Goal: Information Seeking & Learning: Check status

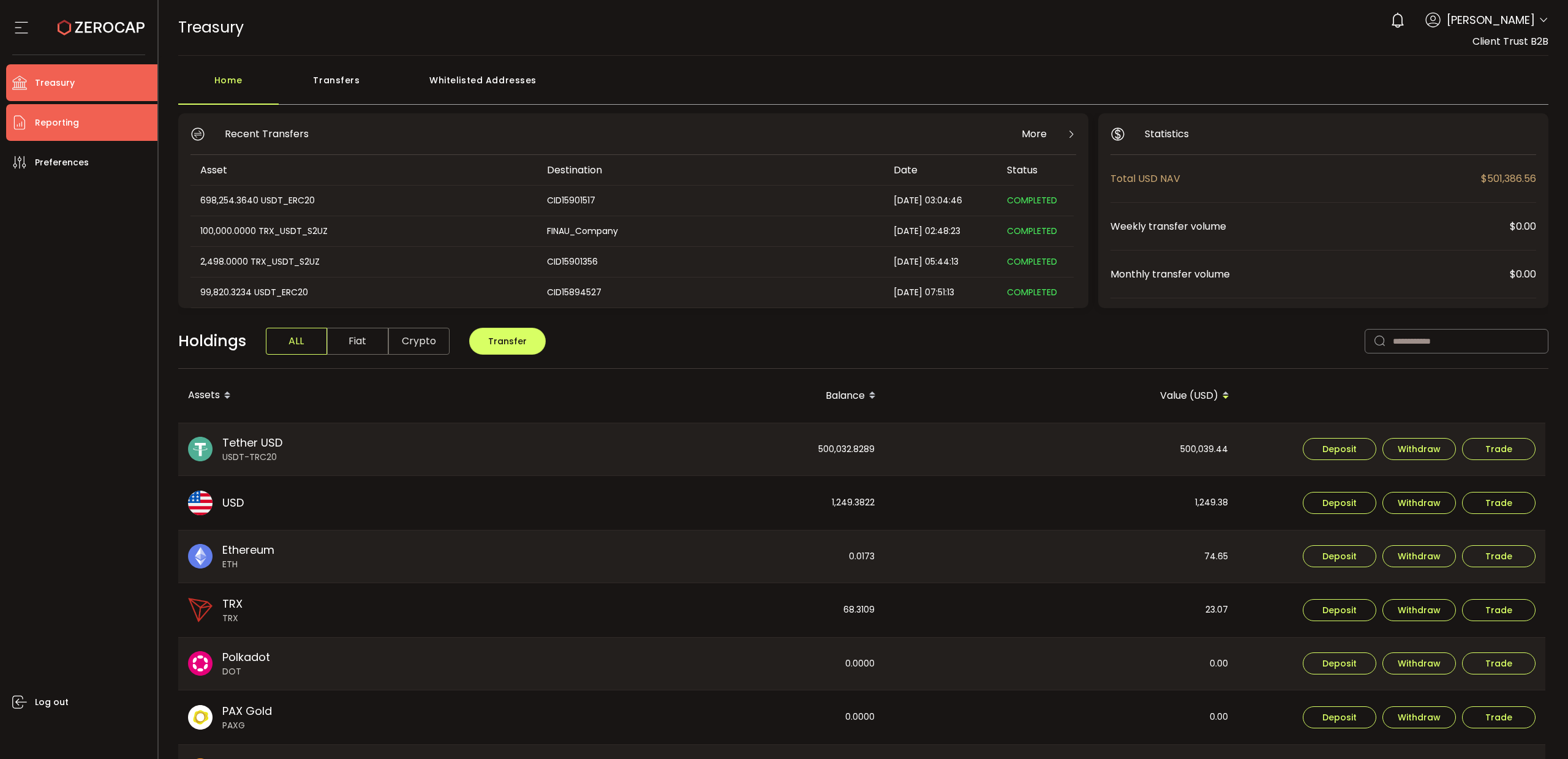
click at [66, 127] on span "Reporting" at bounding box center [57, 123] width 44 height 18
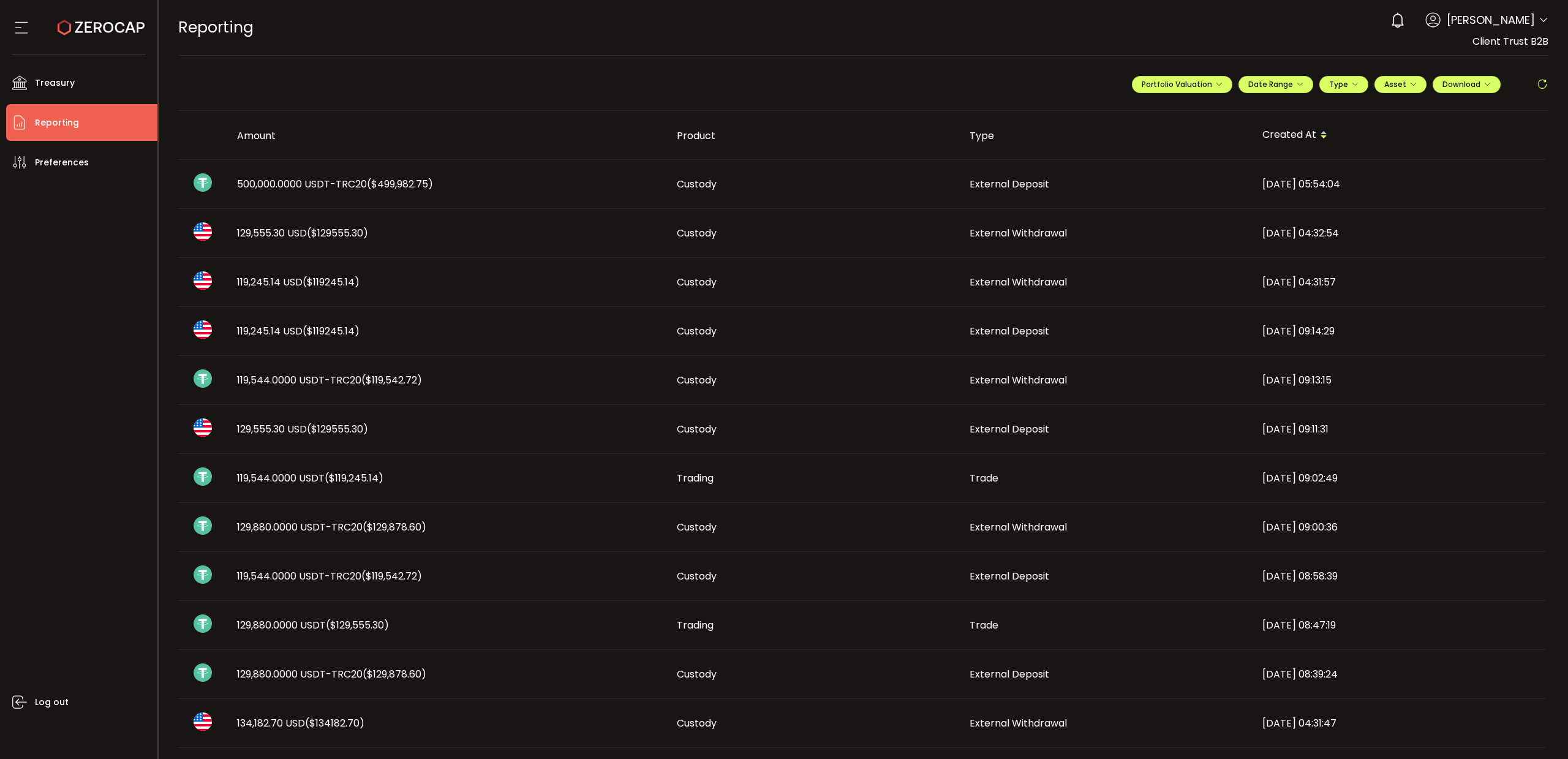
click at [301, 182] on span "500,000.0000 USDT-TRC20 ($499,982.75)" at bounding box center [335, 184] width 196 height 14
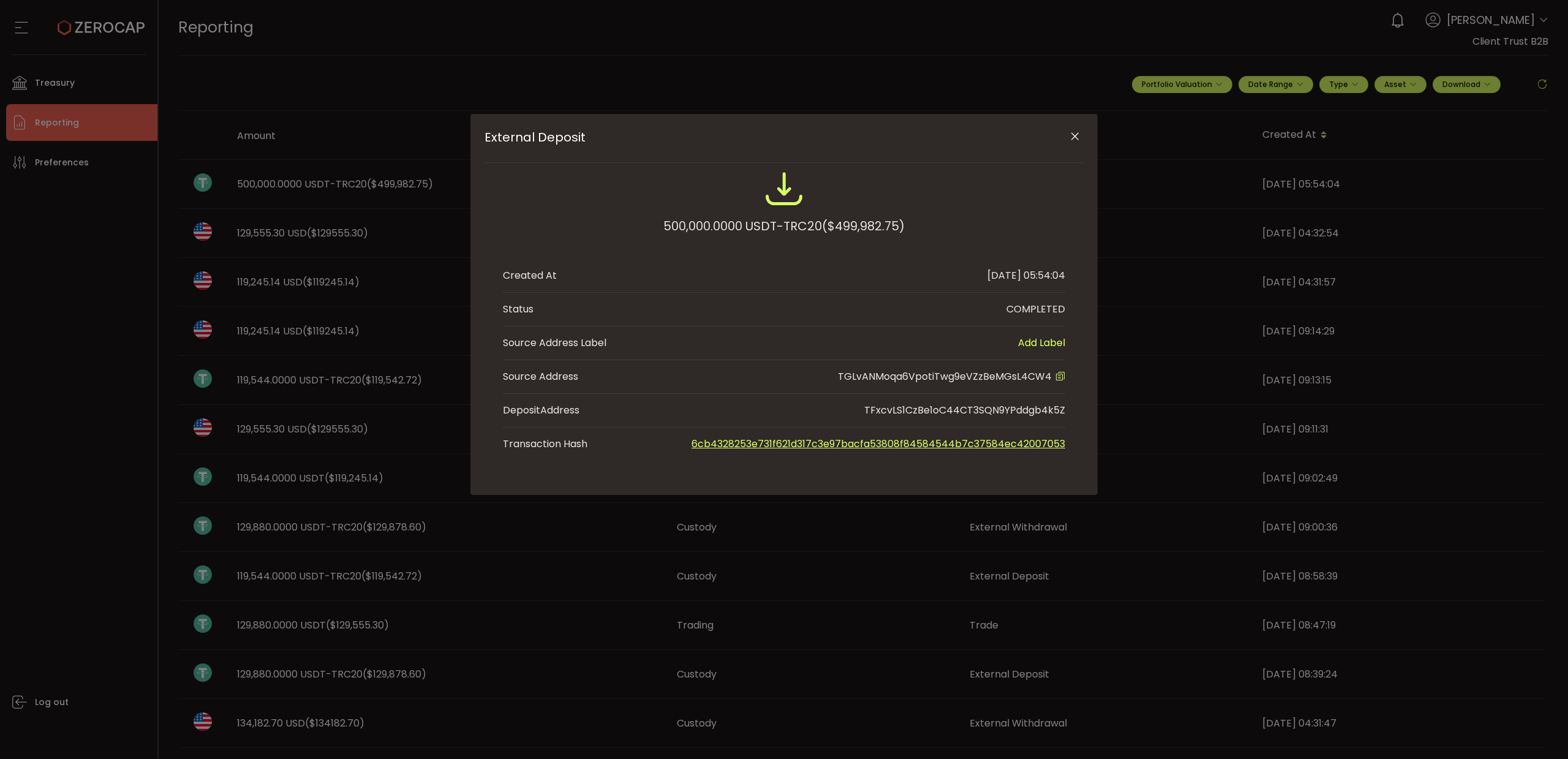
click at [1059, 376] on icon "External Deposit" at bounding box center [1060, 376] width 10 height 10
click at [1075, 135] on icon "Close" at bounding box center [1075, 136] width 12 height 12
